Goal: Information Seeking & Learning: Learn about a topic

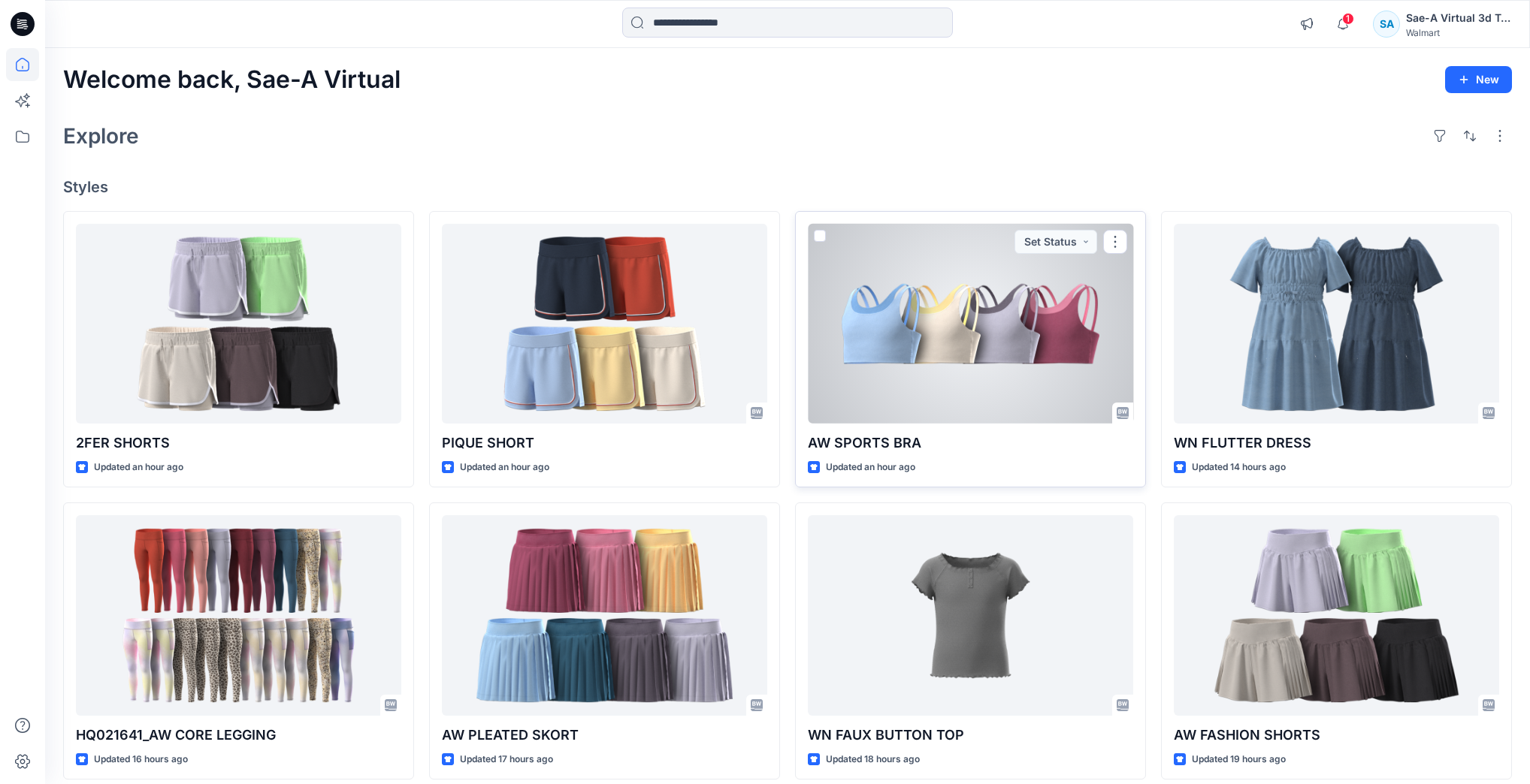
scroll to position [60, 0]
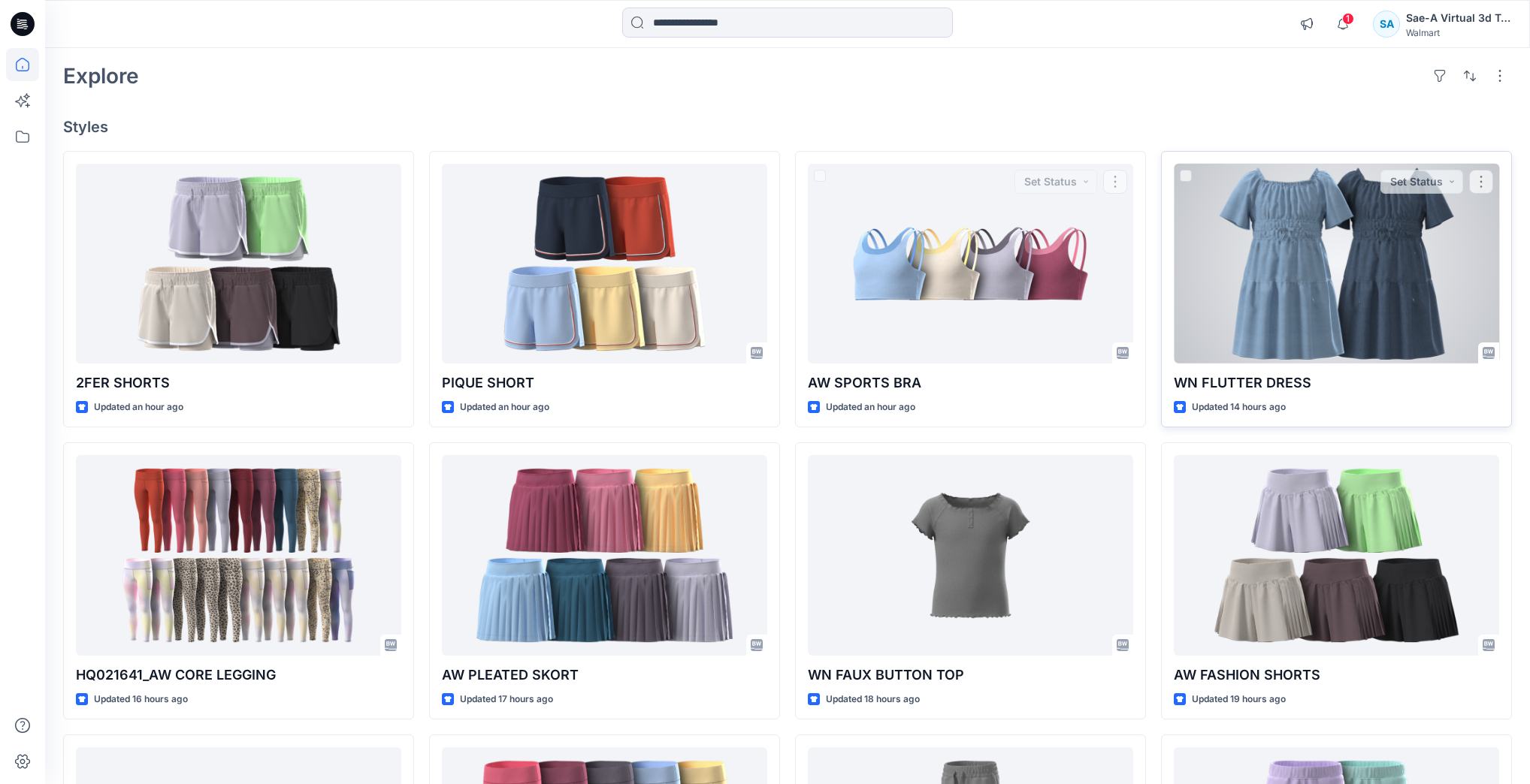
click at [1262, 247] on div at bounding box center [1336, 263] width 325 height 200
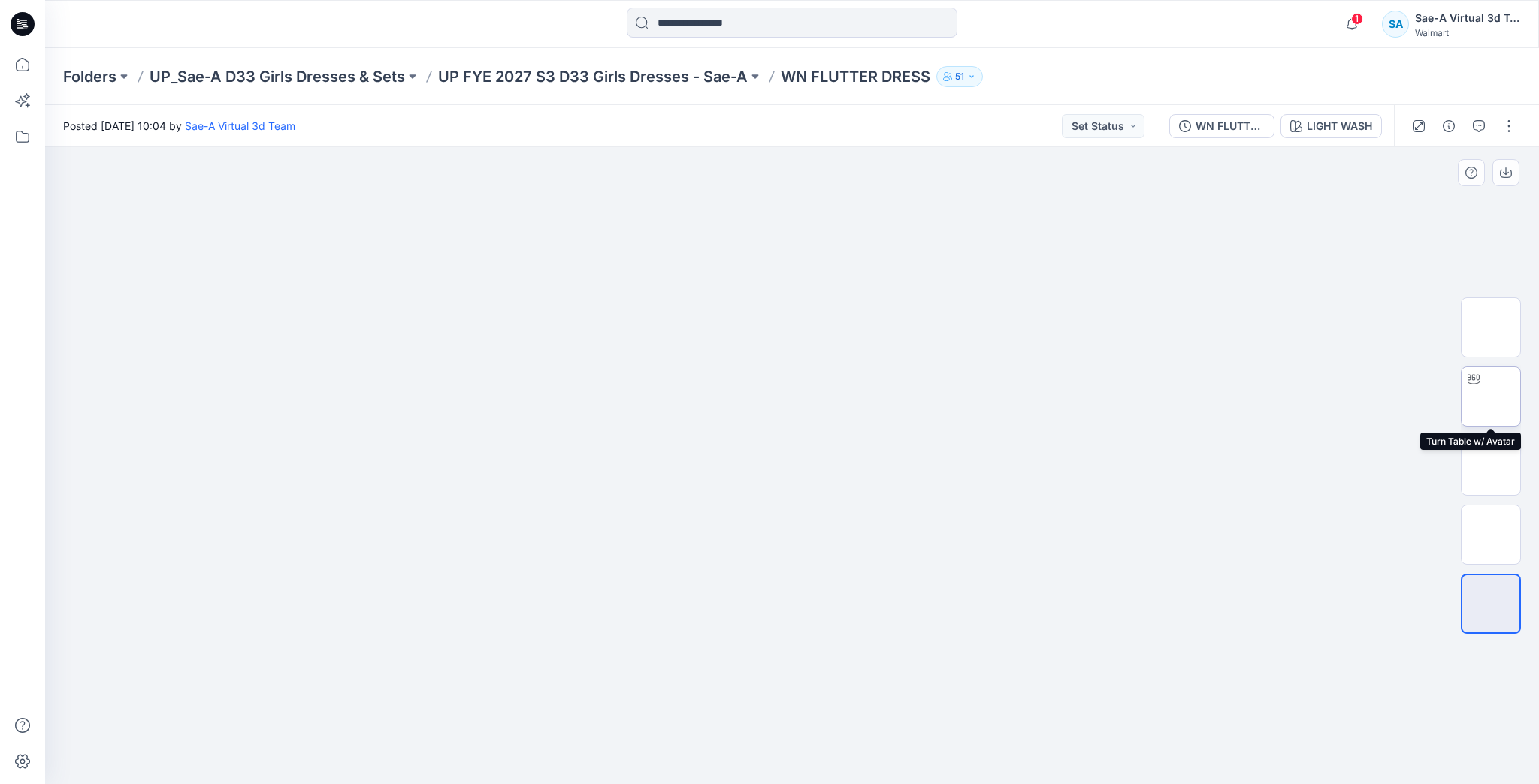
click at [1491, 397] on img at bounding box center [1491, 397] width 0 height 0
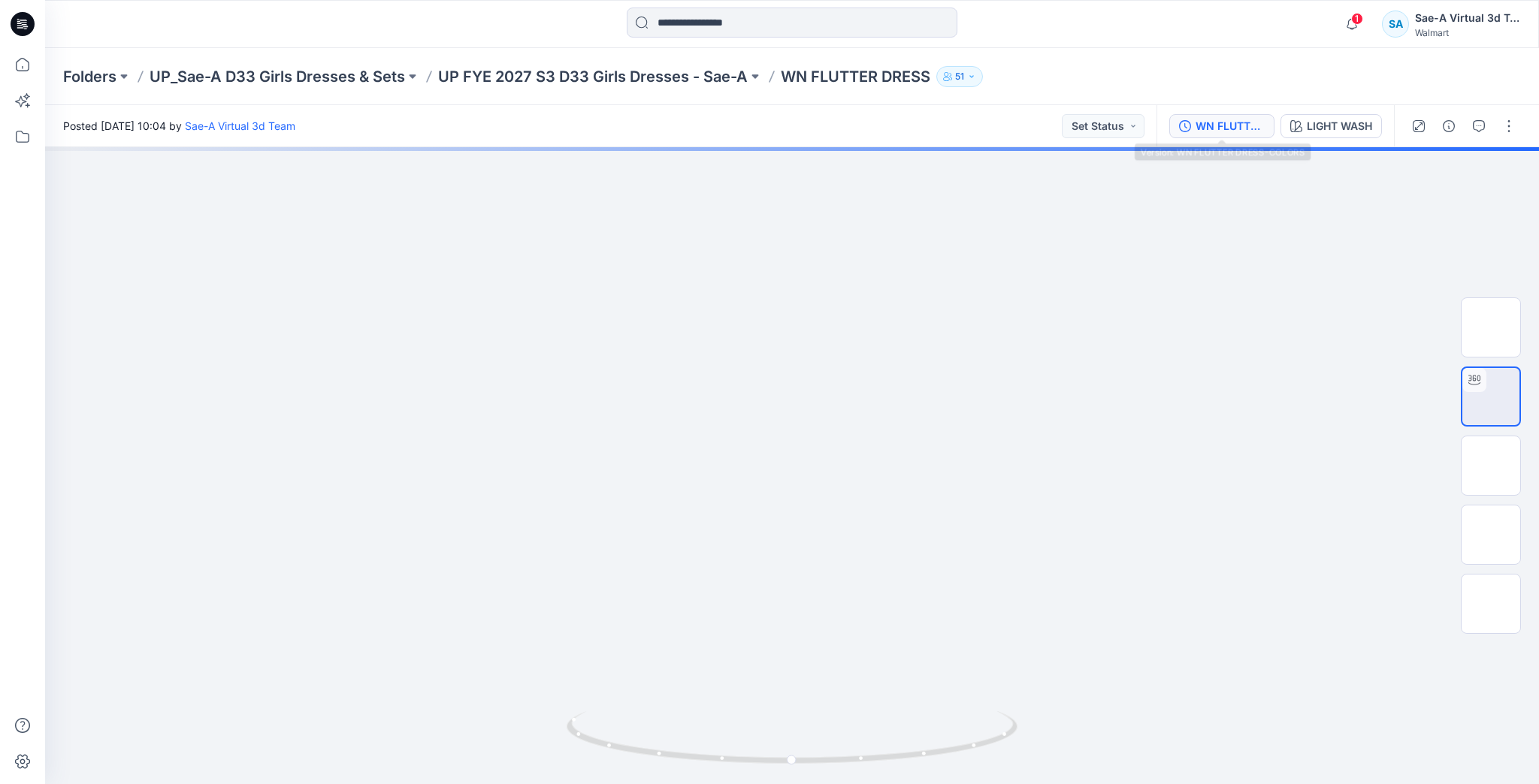
click at [1226, 136] on button "WN FLUTTER DRESS-COLORS" at bounding box center [1222, 126] width 105 height 24
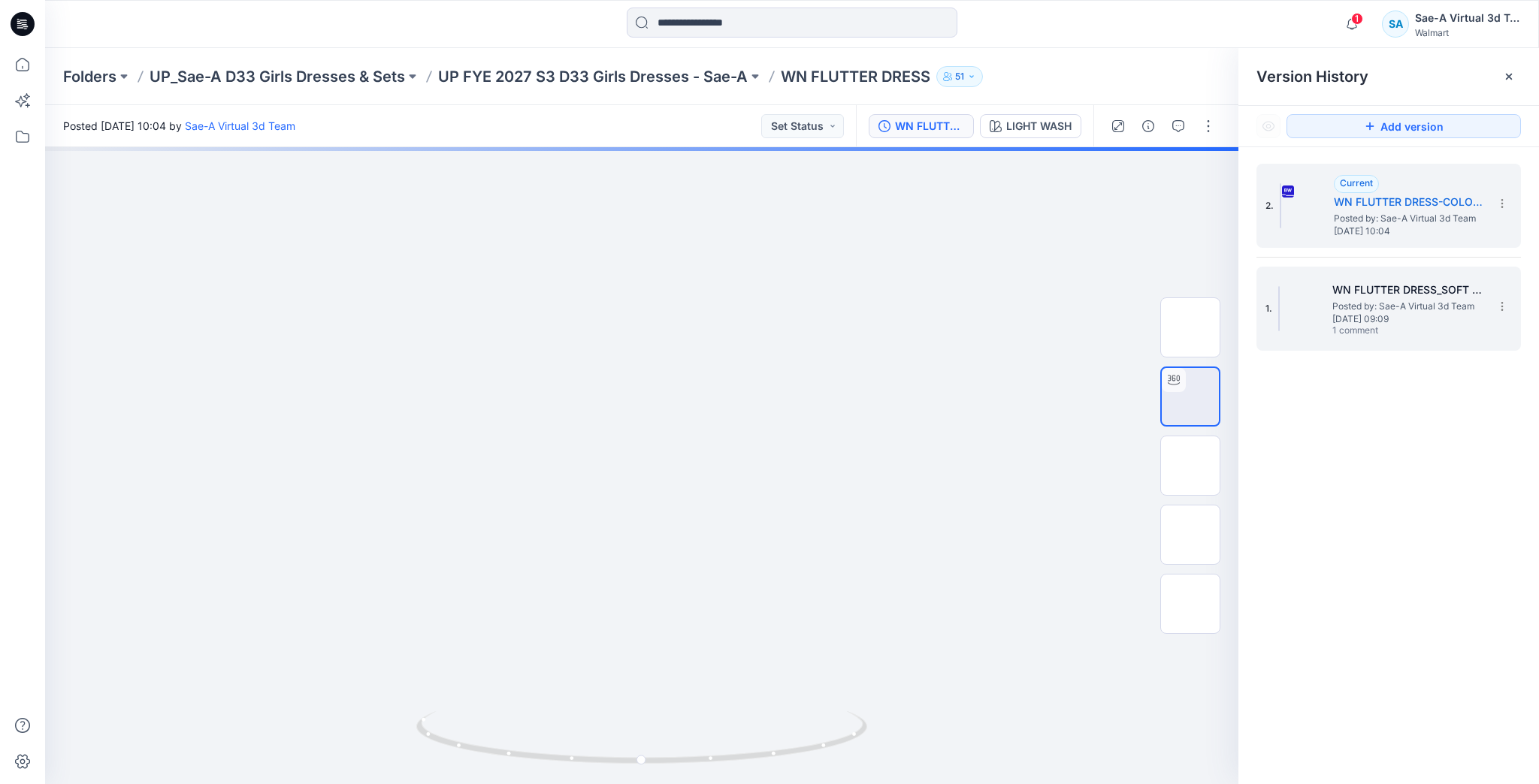
click at [1354, 299] on span "Posted by: Sae-A Virtual 3d Team" at bounding box center [1408, 307] width 150 height 15
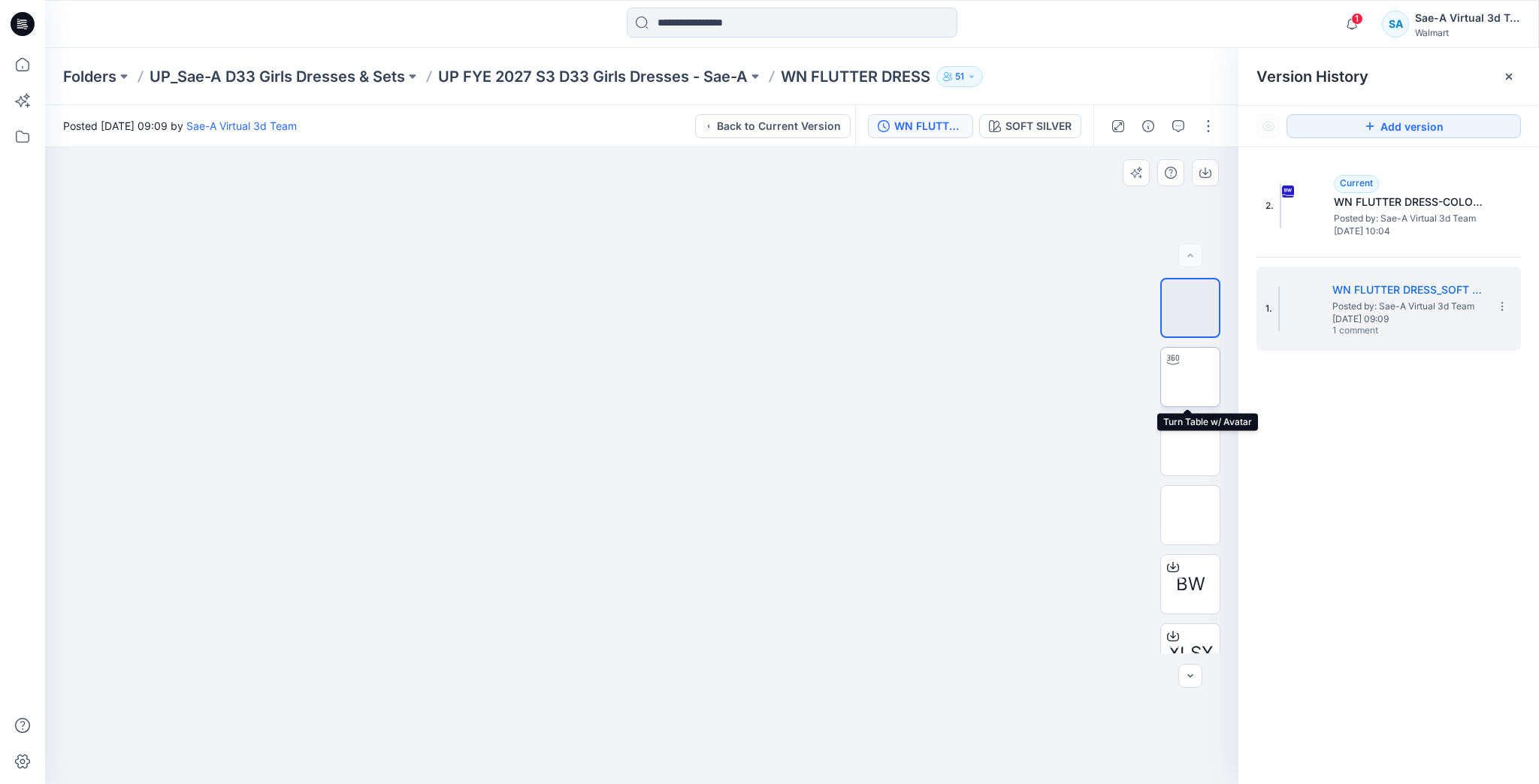
click at [1191, 377] on img at bounding box center [1191, 377] width 0 height 0
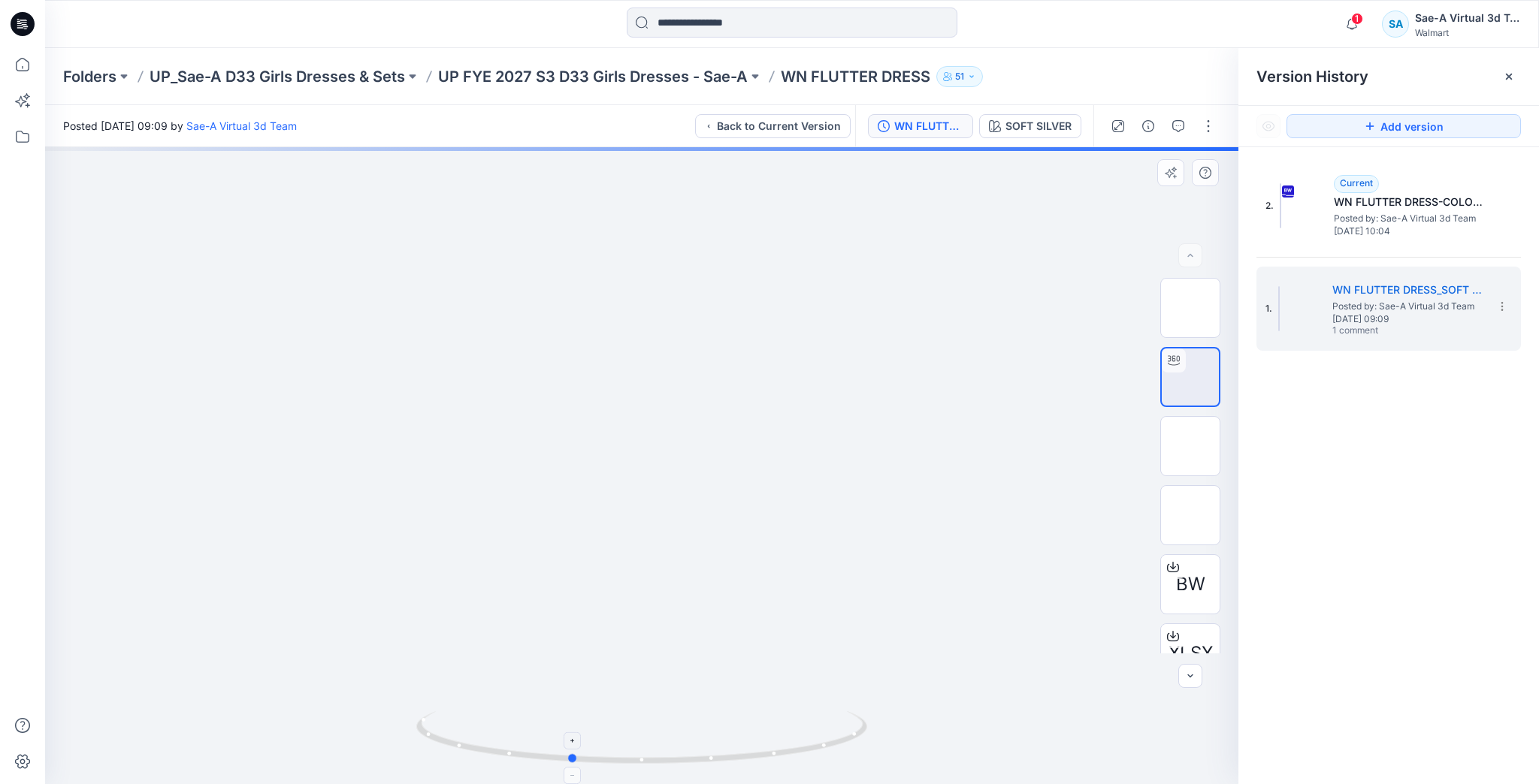
drag, startPoint x: 833, startPoint y: 735, endPoint x: 748, endPoint y: 707, distance: 89.5
click at [766, 742] on icon at bounding box center [643, 739] width 454 height 57
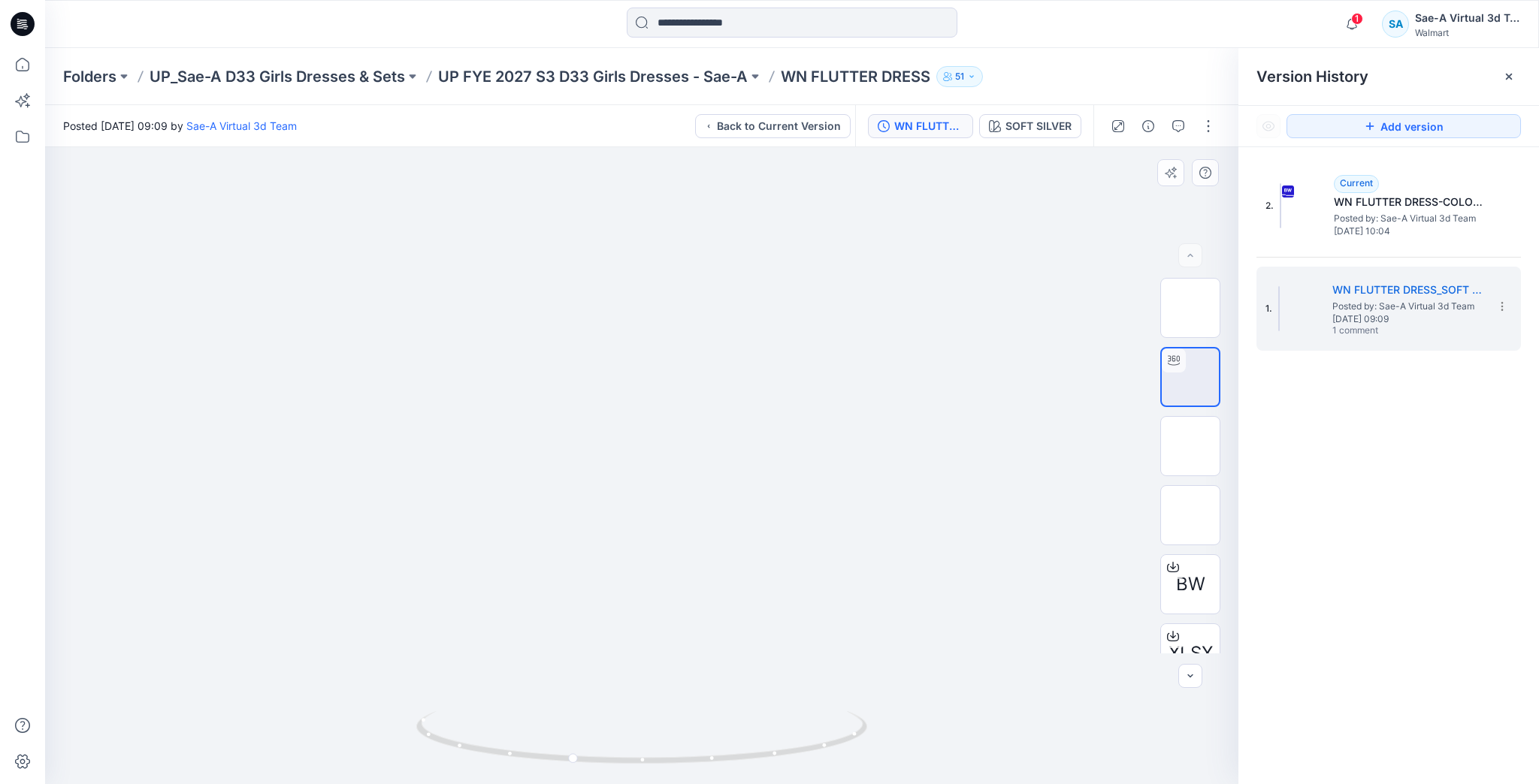
drag, startPoint x: 740, startPoint y: 658, endPoint x: 737, endPoint y: 639, distance: 19.2
drag, startPoint x: 625, startPoint y: 555, endPoint x: 619, endPoint y: 599, distance: 44.4
